Goal: Transaction & Acquisition: Purchase product/service

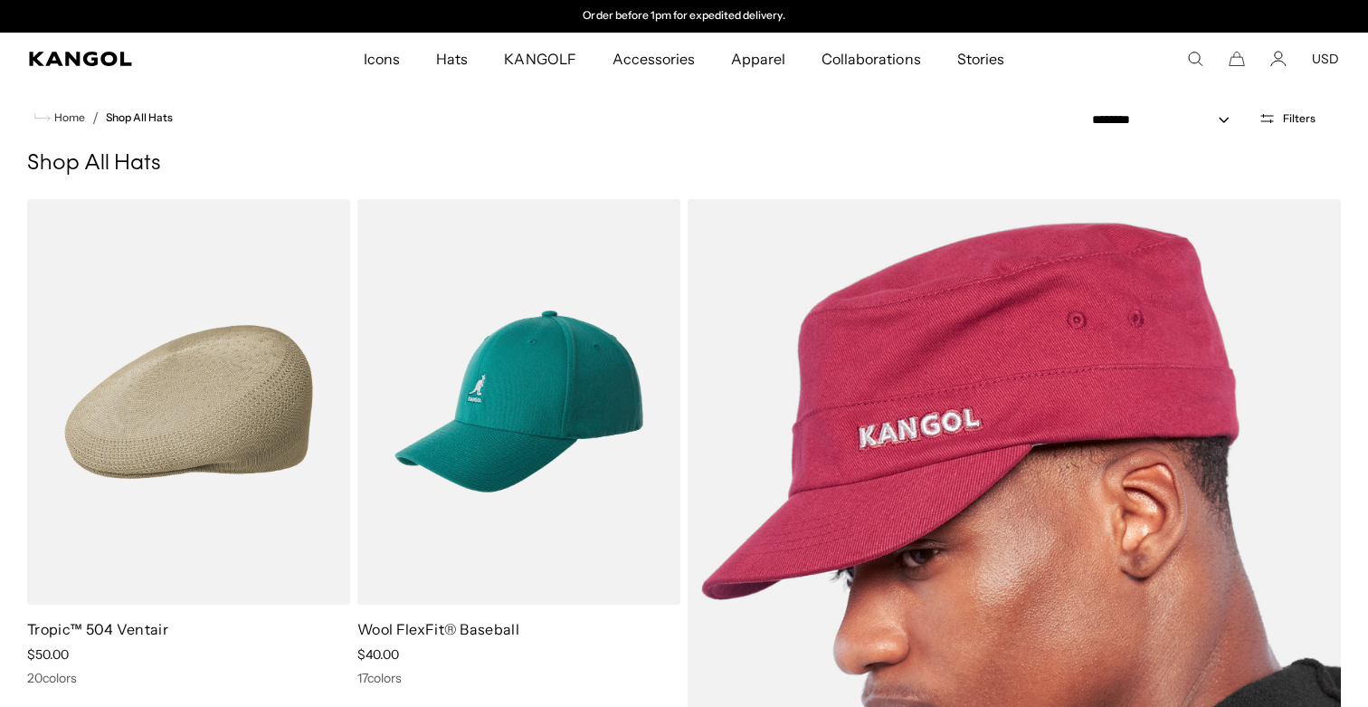
scroll to position [250, 0]
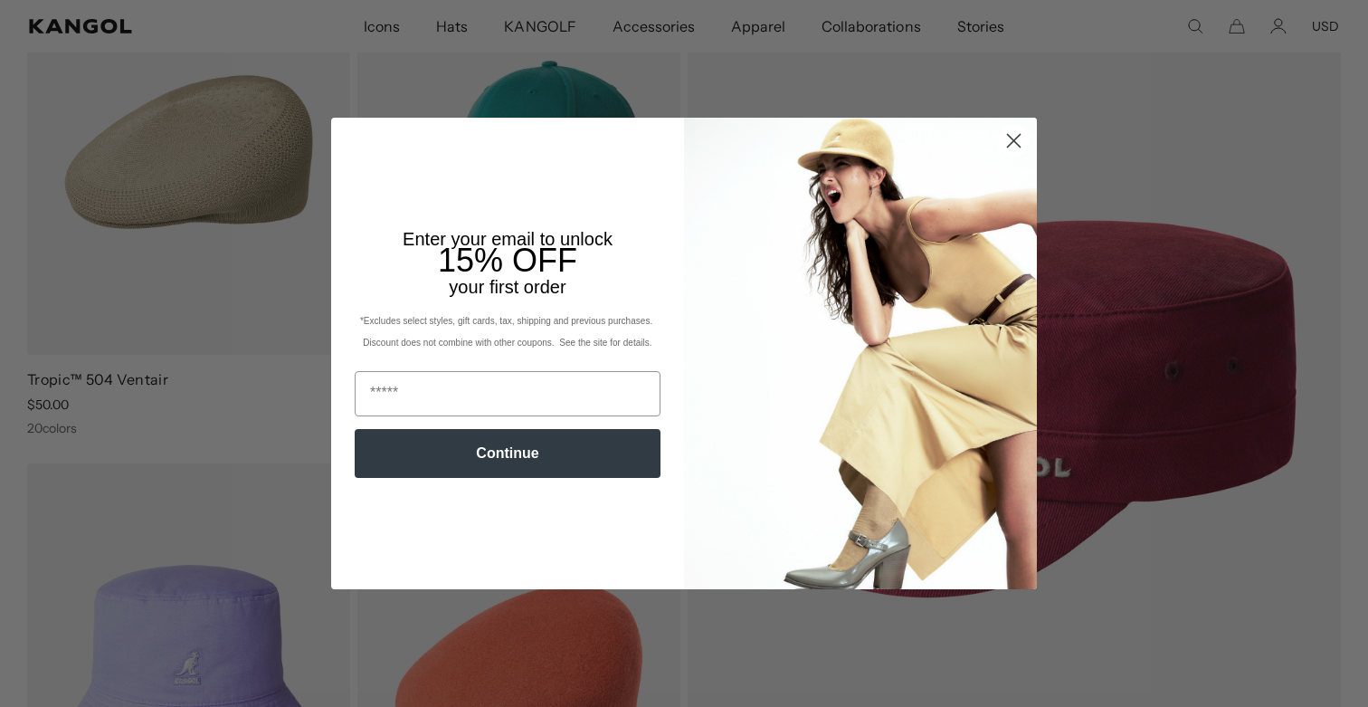
click at [1010, 141] on circle "Close dialog" at bounding box center [1014, 141] width 30 height 30
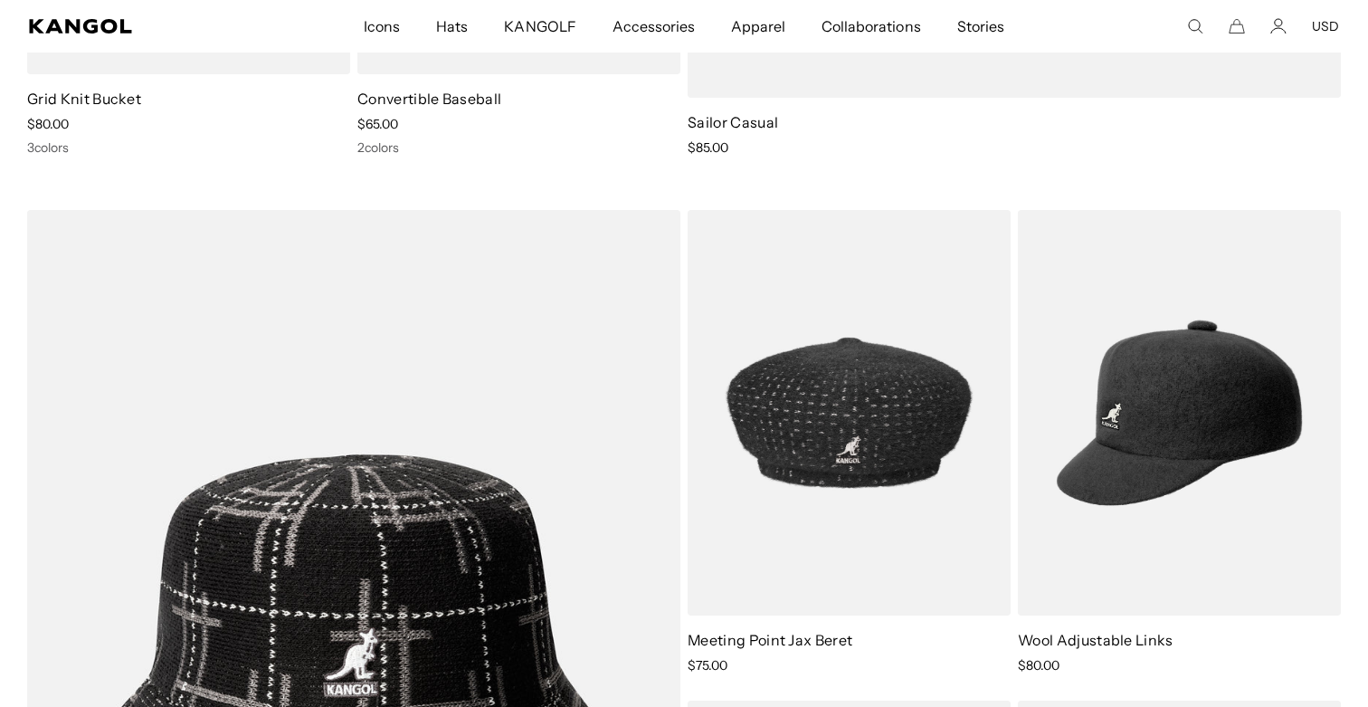
scroll to position [0, 0]
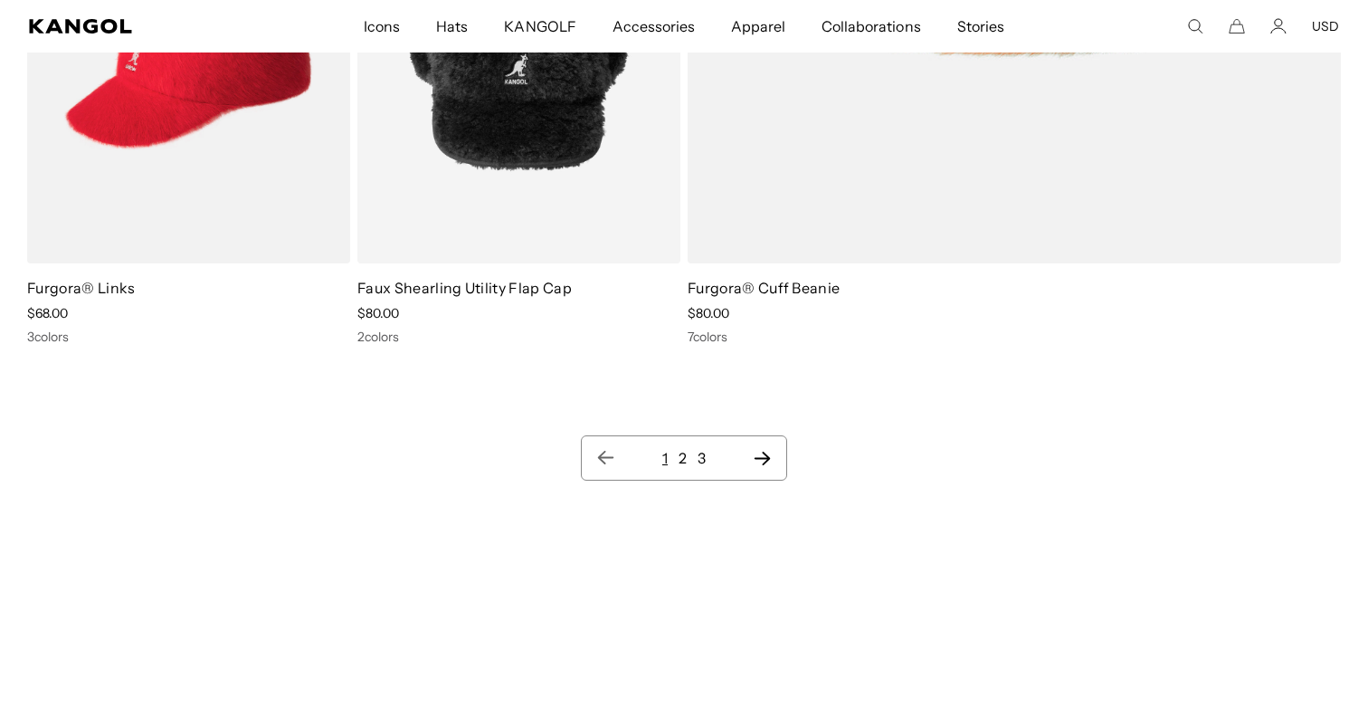
click at [678, 456] on link "2" at bounding box center [682, 458] width 8 height 18
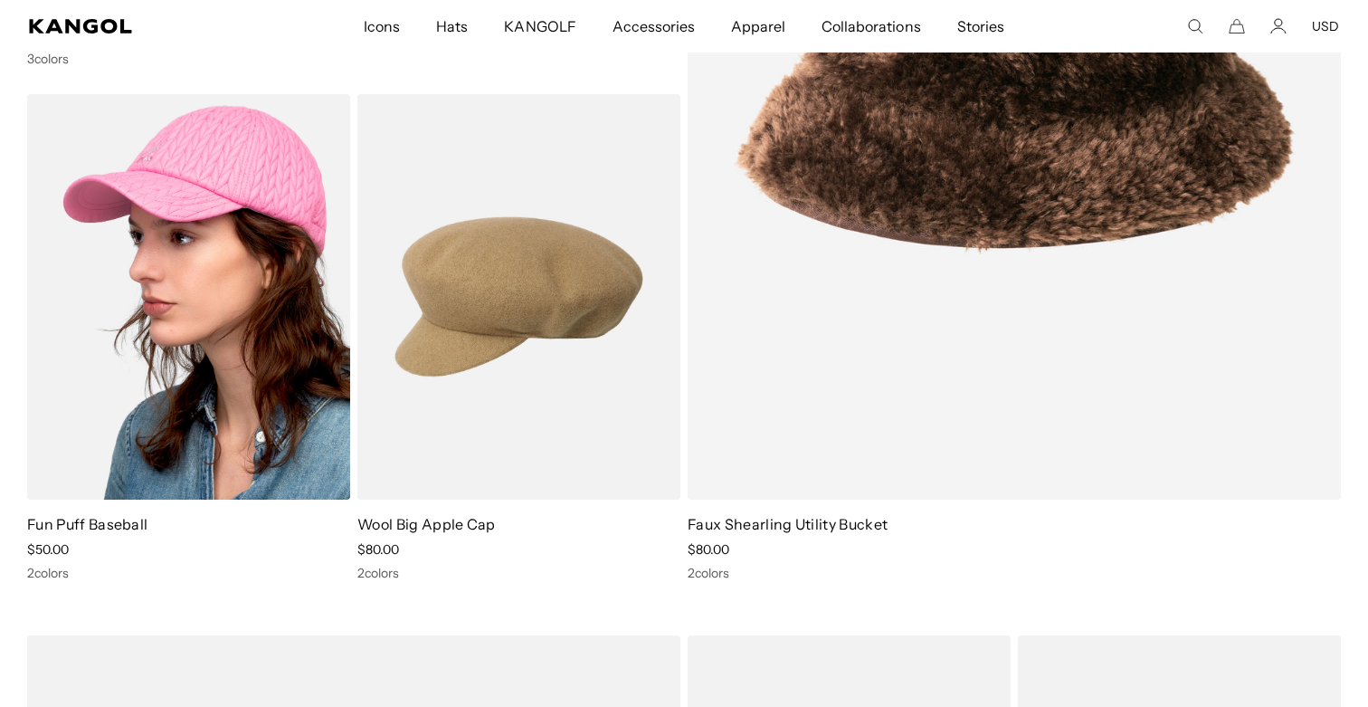
click at [186, 179] on img at bounding box center [188, 296] width 323 height 405
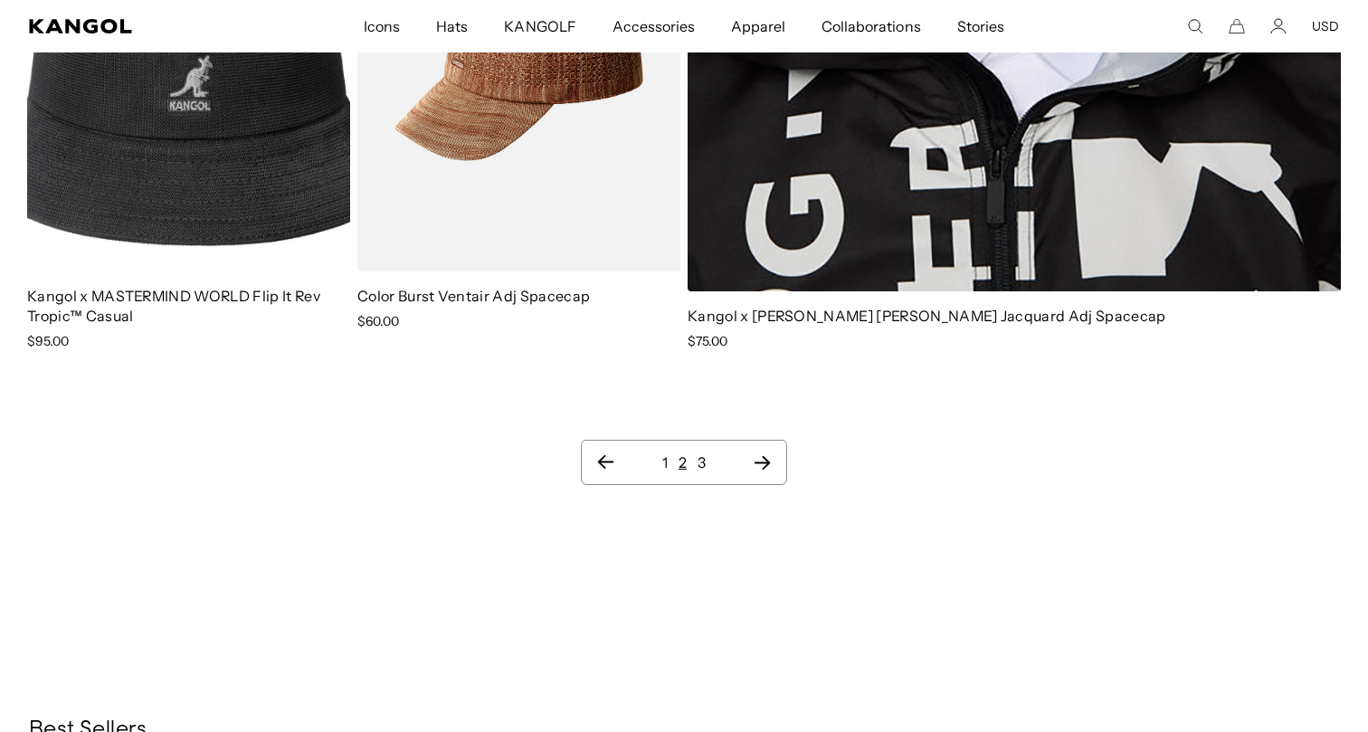
click at [696, 451] on ul "1 2 3" at bounding box center [683, 462] width 175 height 22
click at [703, 453] on link "3" at bounding box center [701, 462] width 8 height 18
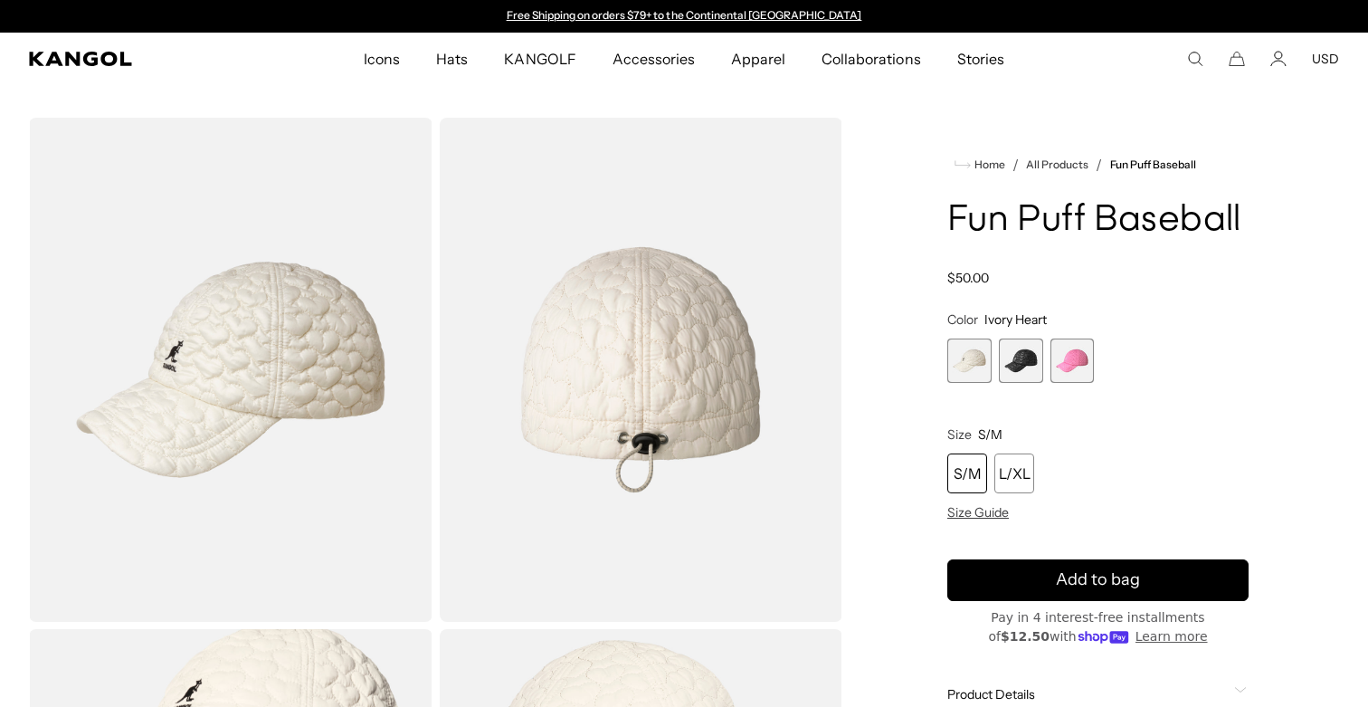
click at [1028, 355] on span "2 of 3" at bounding box center [1021, 360] width 44 height 44
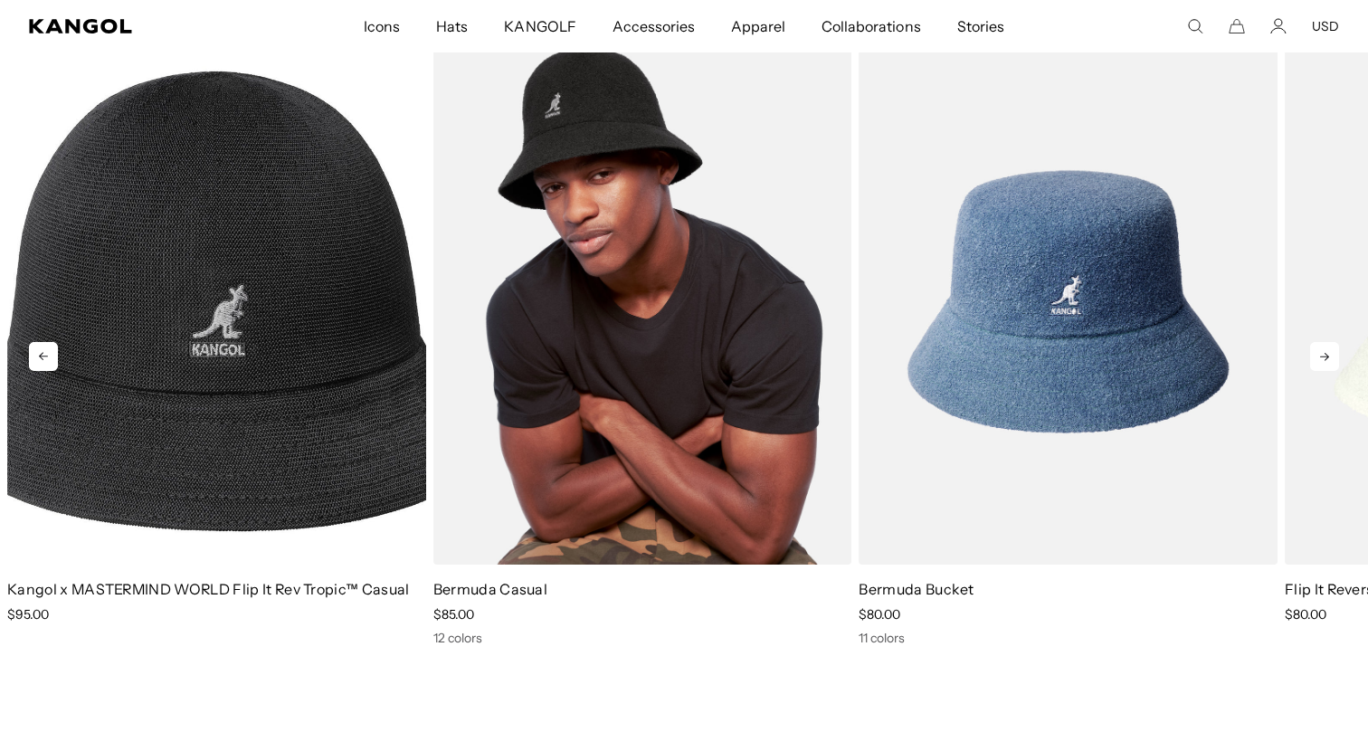
scroll to position [1171, 0]
click at [728, 367] on img "2 of 5" at bounding box center [642, 302] width 419 height 526
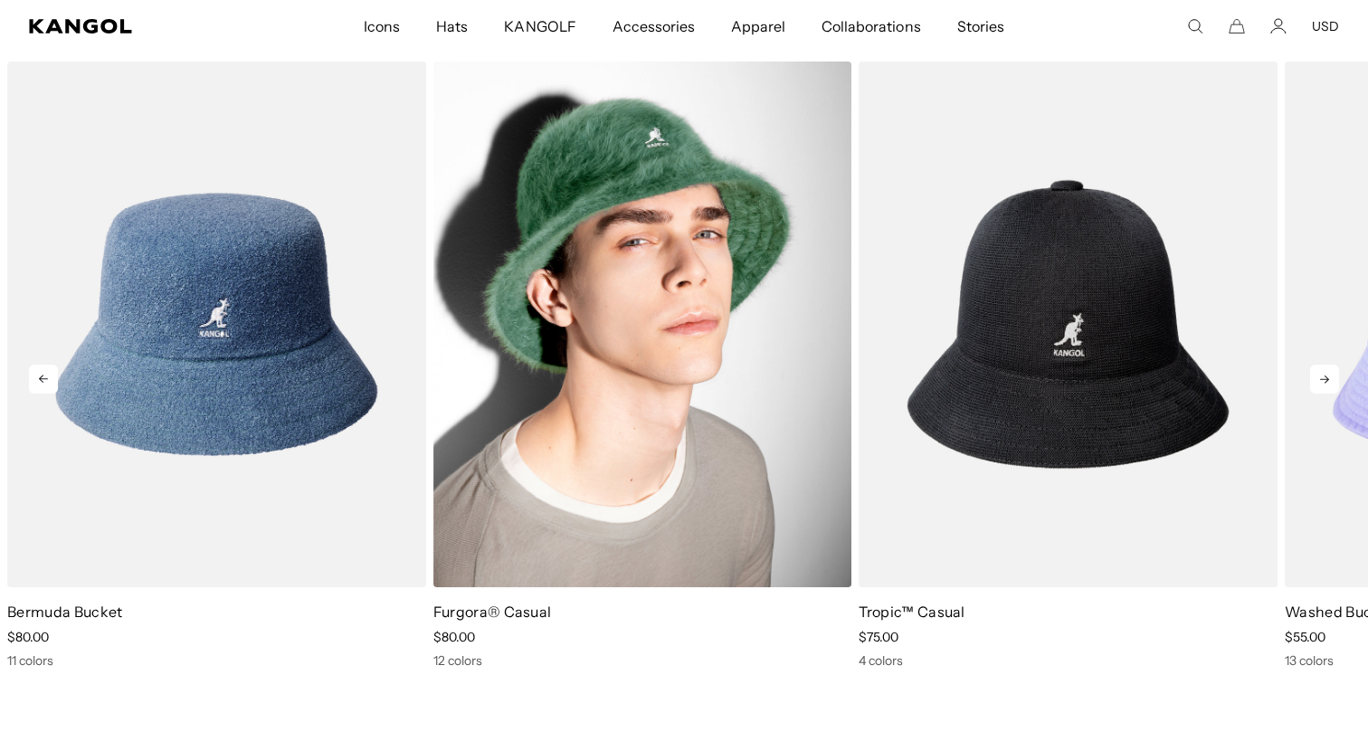
click at [614, 370] on img "2 of 5" at bounding box center [642, 325] width 419 height 526
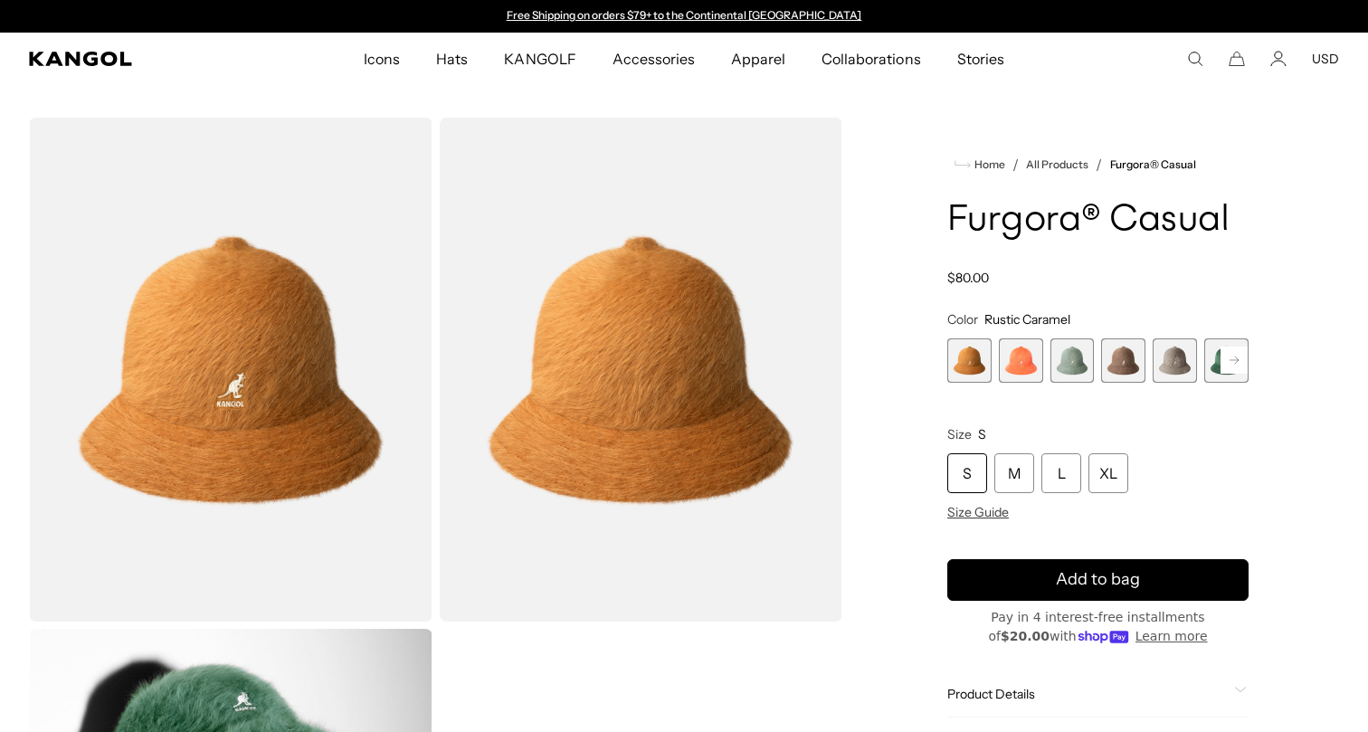
click at [1013, 357] on span "2 of 12" at bounding box center [1021, 360] width 44 height 44
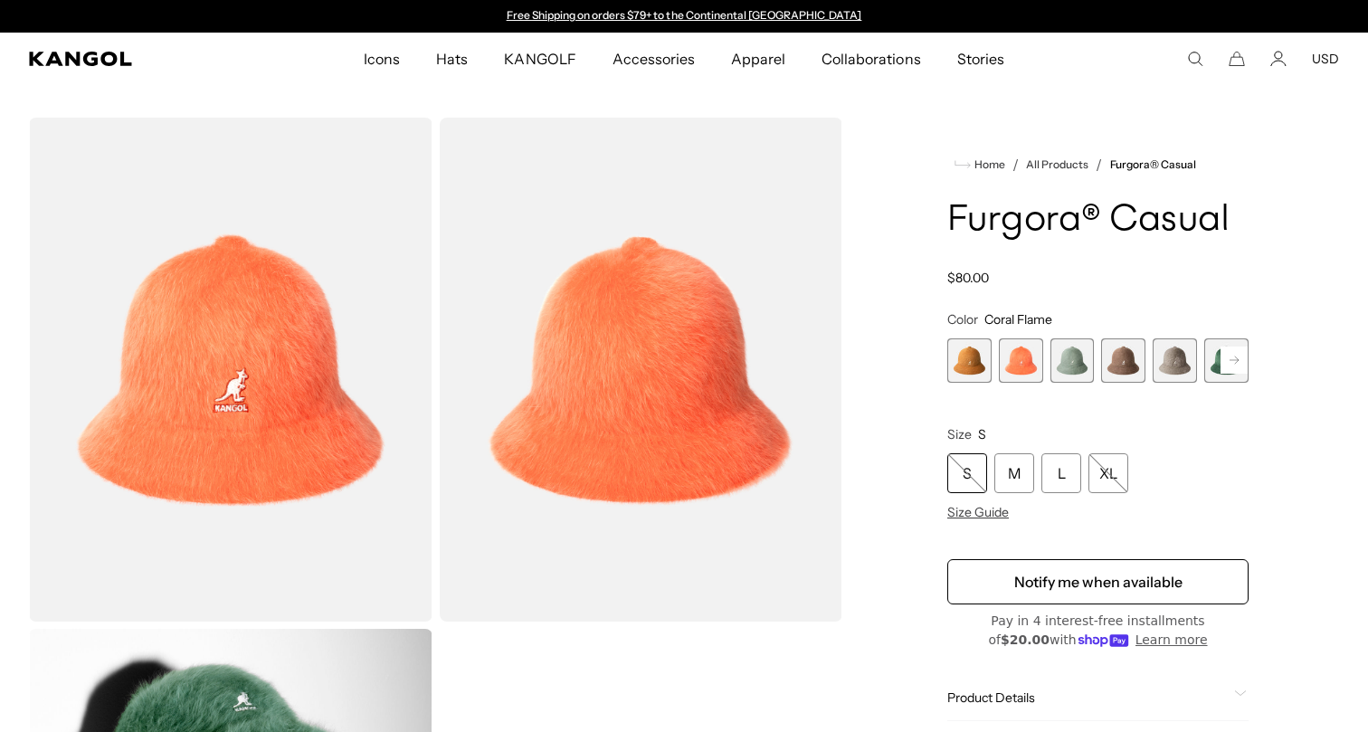
click at [1063, 366] on span "3 of 12" at bounding box center [1072, 360] width 44 height 44
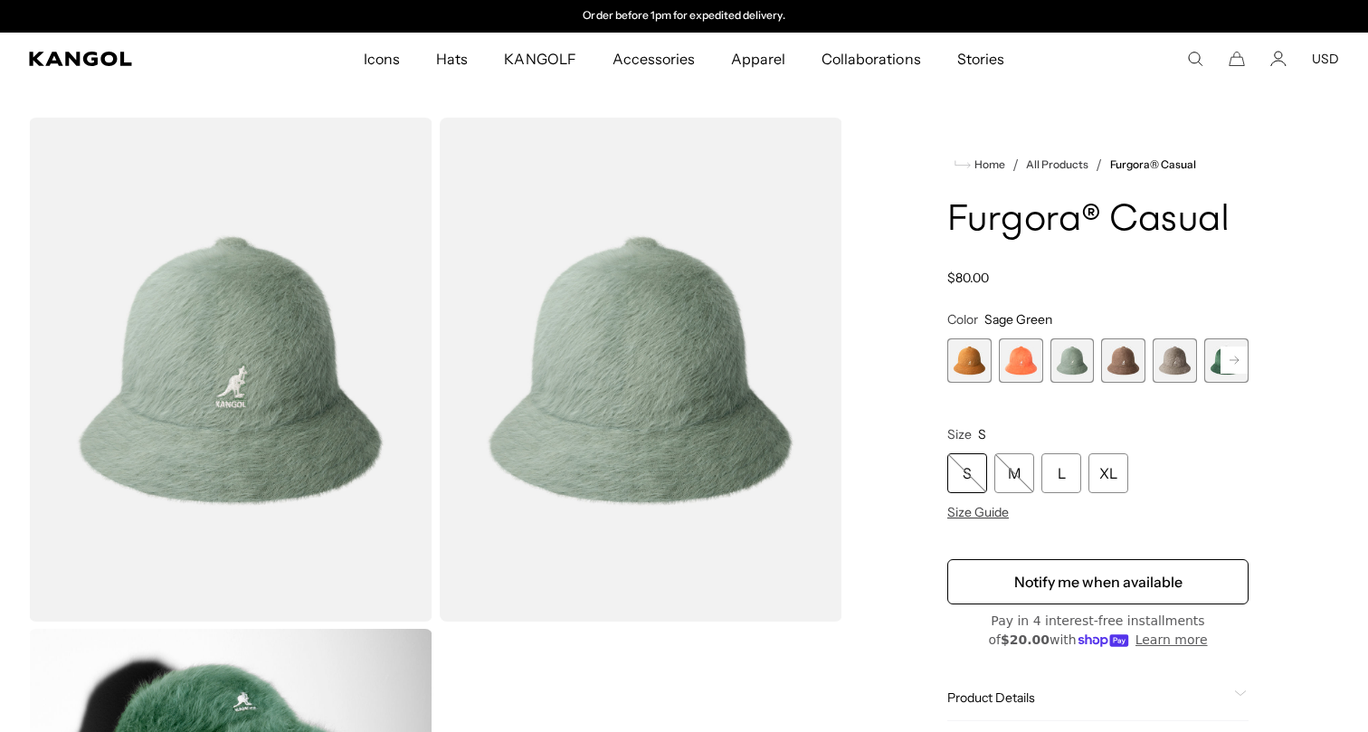
click at [1115, 369] on span "4 of 12" at bounding box center [1123, 360] width 44 height 44
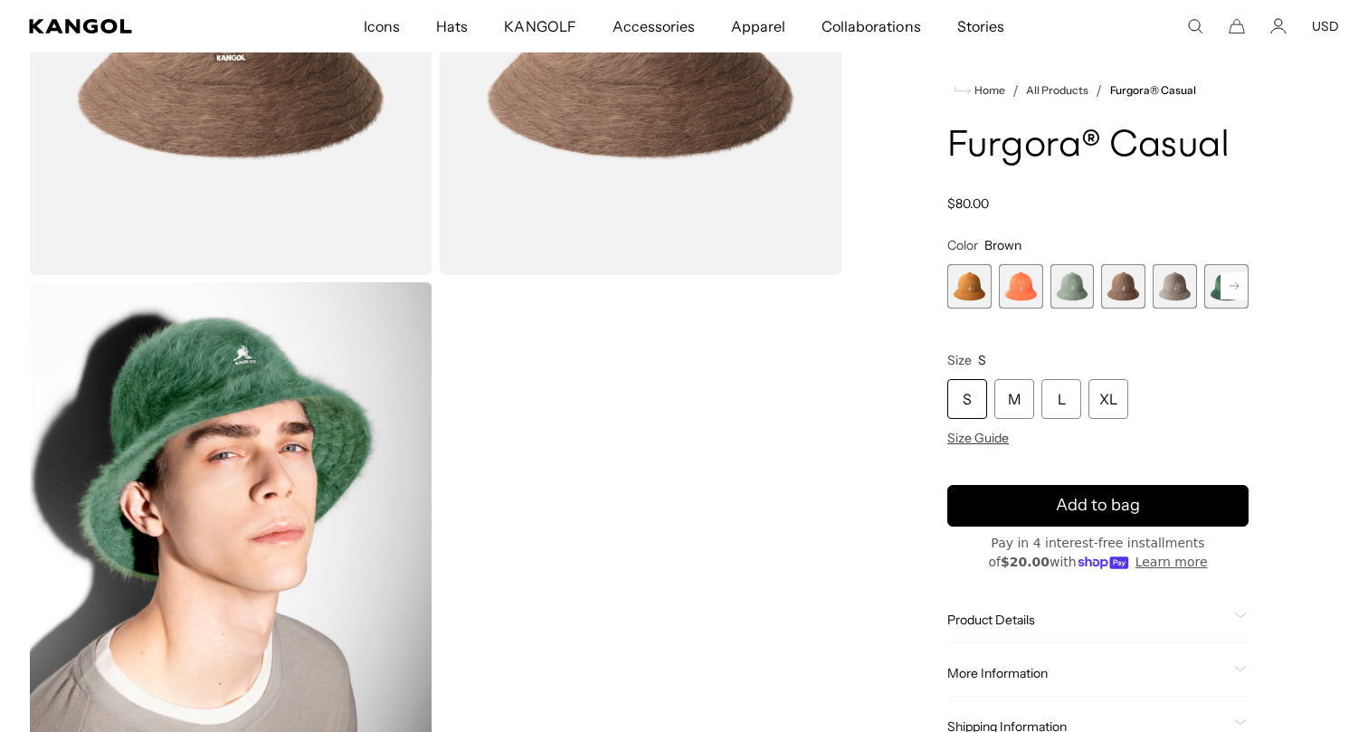
scroll to position [0, 373]
click at [1211, 280] on span "6 of 12" at bounding box center [1226, 286] width 44 height 44
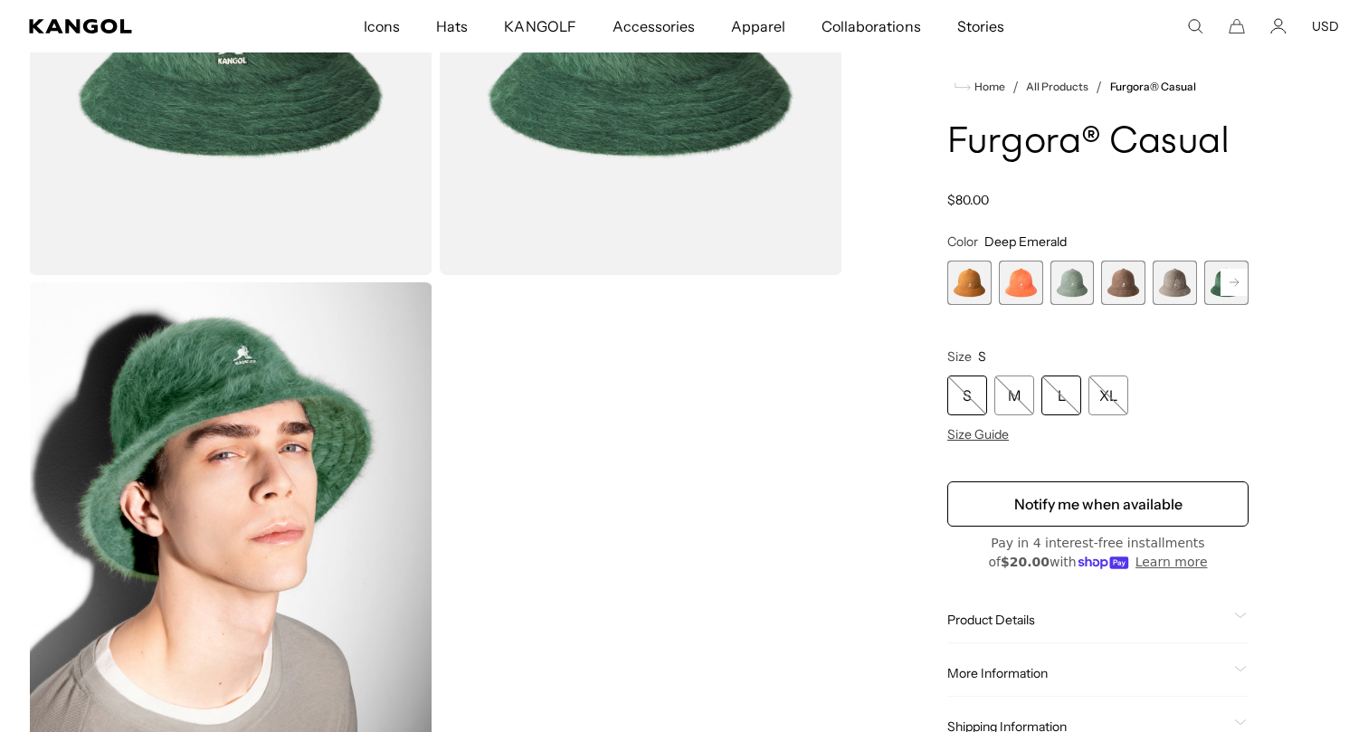
scroll to position [0, 373]
